Goal: Task Accomplishment & Management: Manage account settings

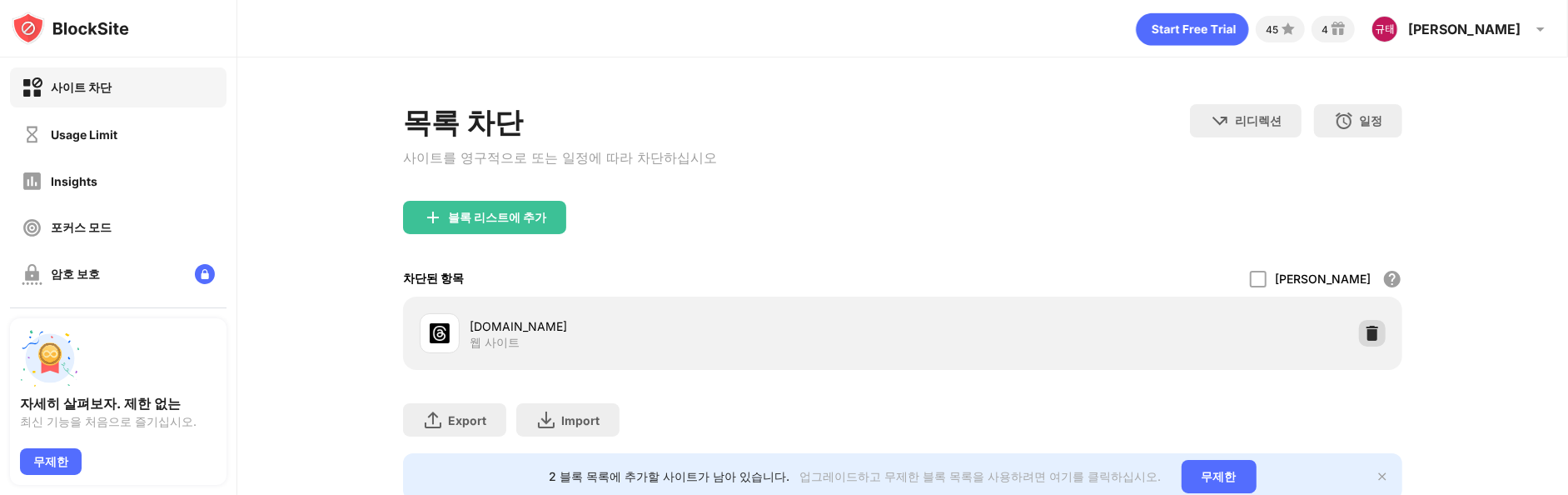
click at [1364, 334] on img at bounding box center [1372, 333] width 17 height 17
